Goal: Task Accomplishment & Management: Manage account settings

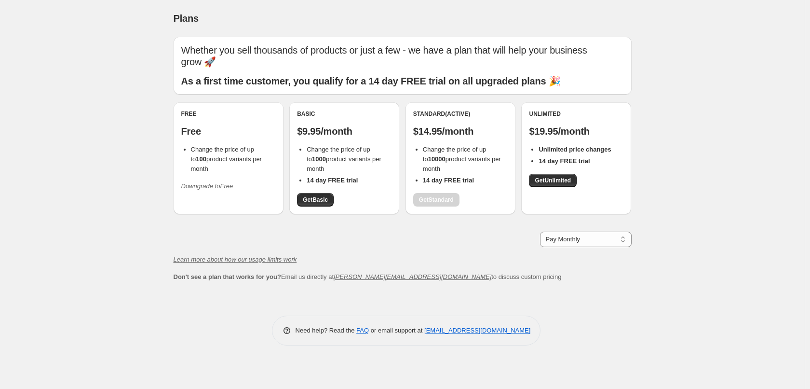
click at [210, 186] on icon "Downgrade to Free" at bounding box center [207, 185] width 52 height 7
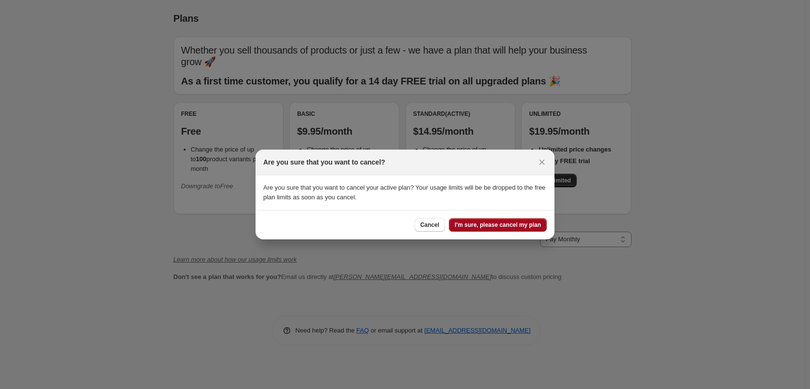
click at [513, 223] on span "I'm sure, please cancel my plan" at bounding box center [498, 225] width 86 height 8
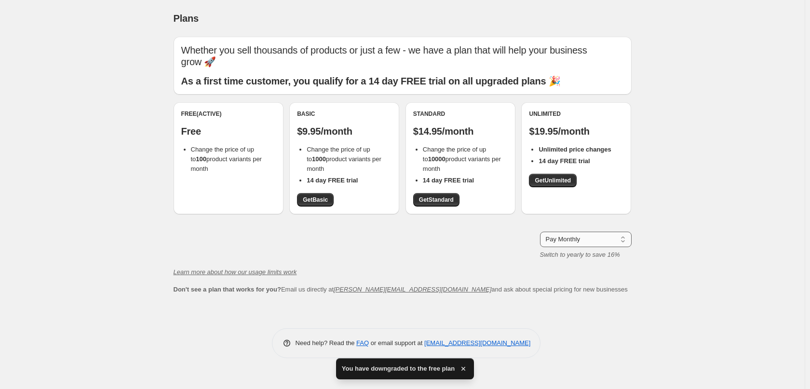
click at [556, 239] on select "Pay Monthly Pay Yearly (Save 16%)" at bounding box center [586, 238] width 92 height 15
